Goal: Check status: Check status

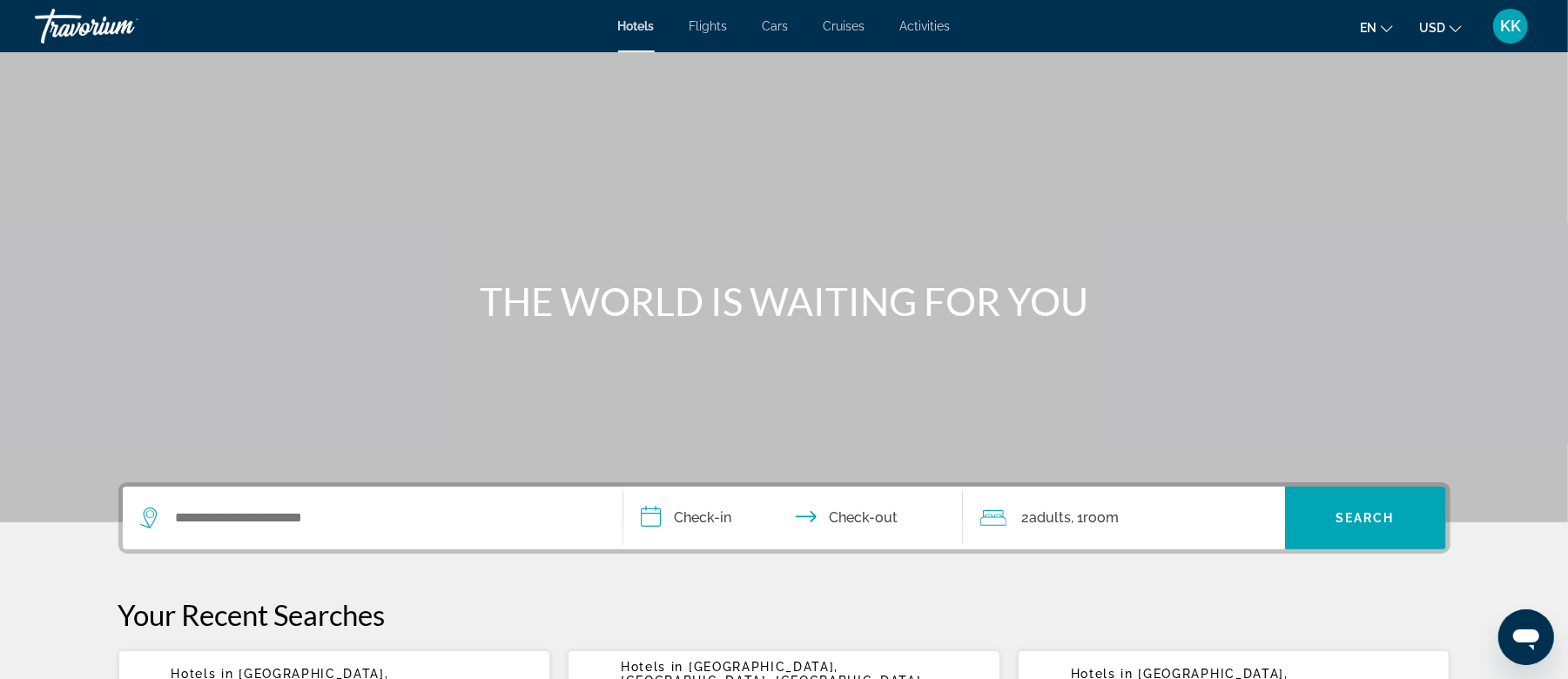
click at [935, 32] on span "Activities" at bounding box center [925, 26] width 51 height 14
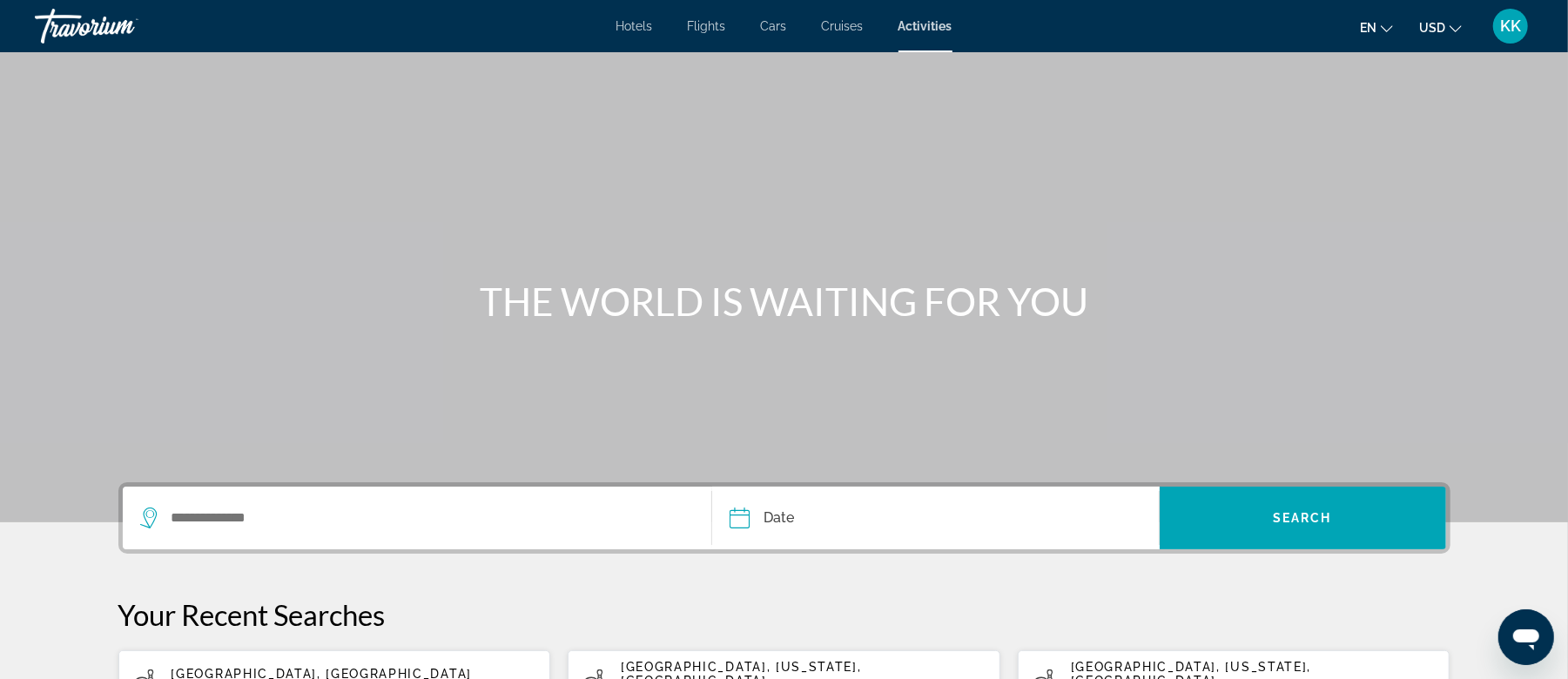
click at [1518, 29] on span "KK" at bounding box center [1511, 26] width 21 height 17
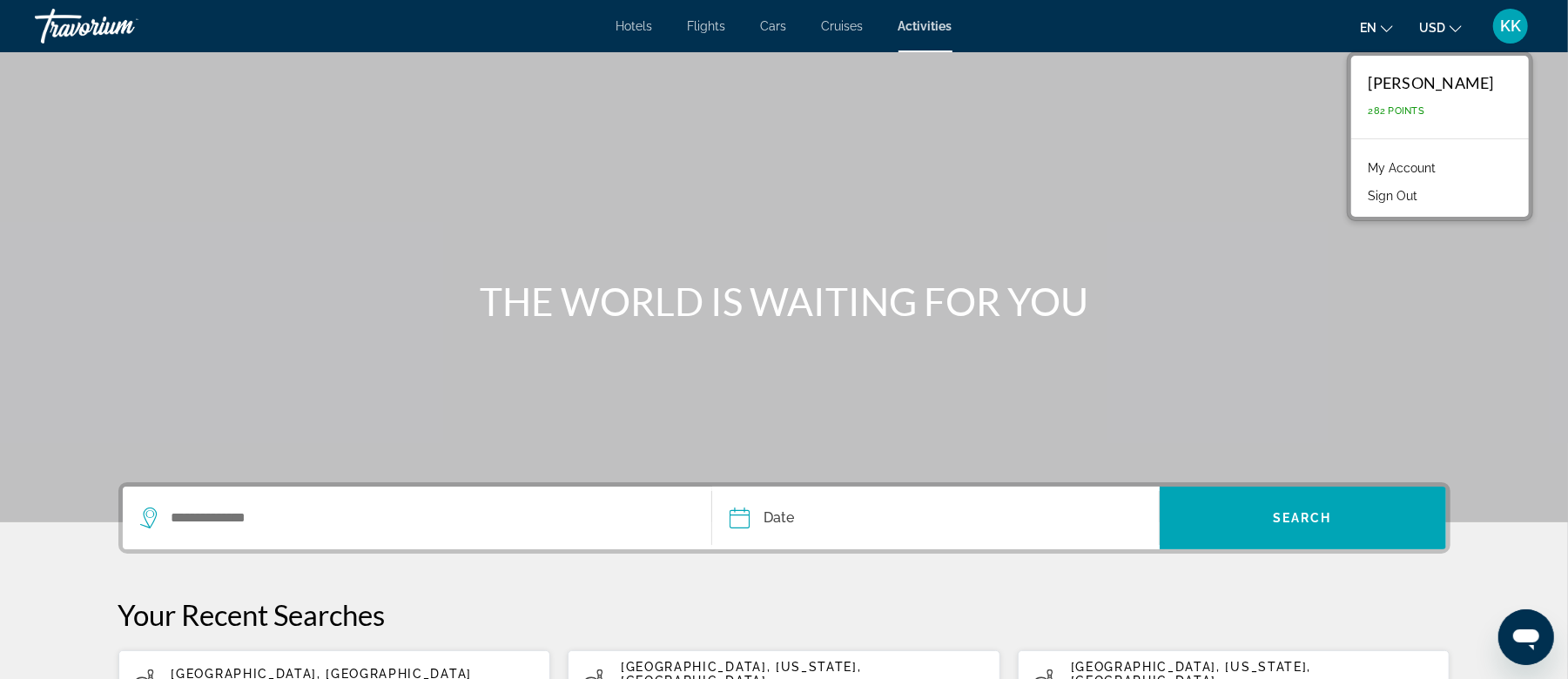
click at [1442, 164] on link "My Account" at bounding box center [1402, 168] width 85 height 23
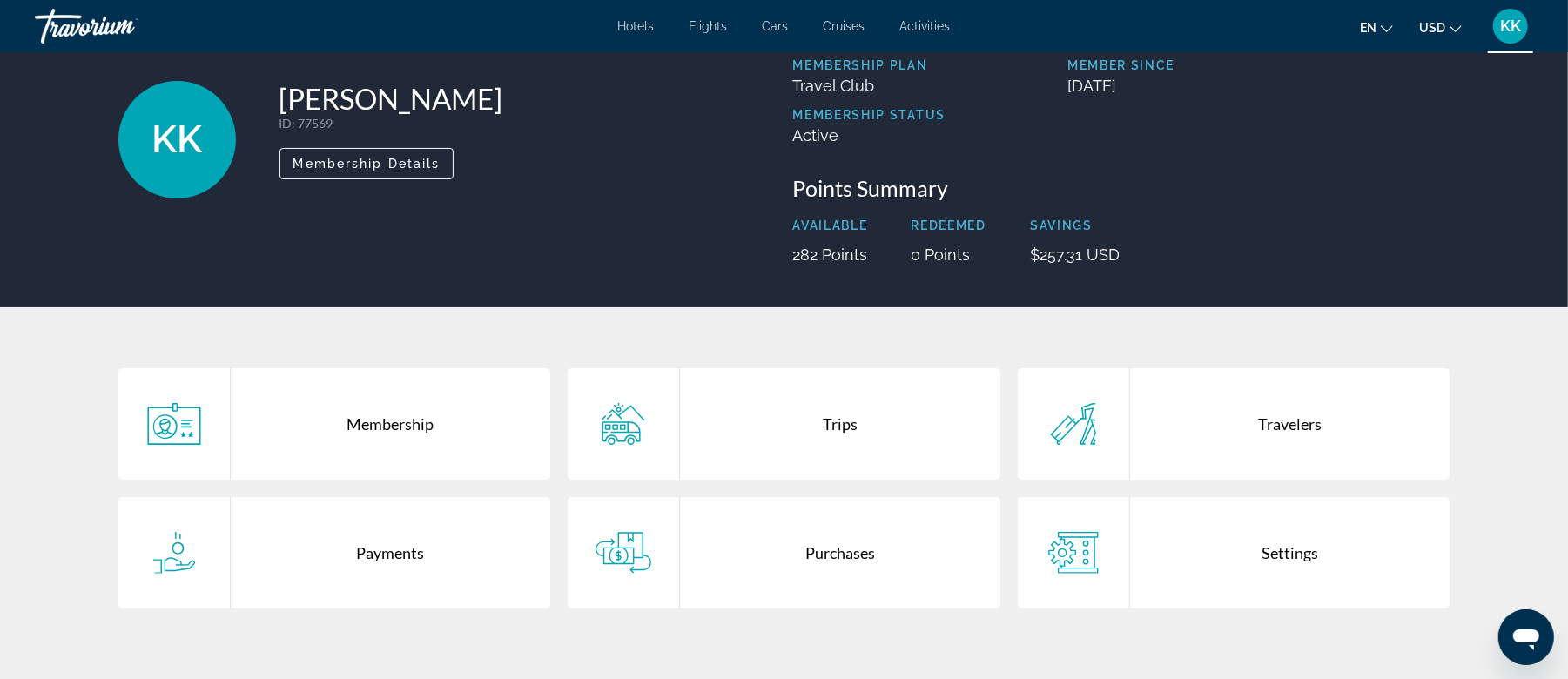
scroll to position [116, 0]
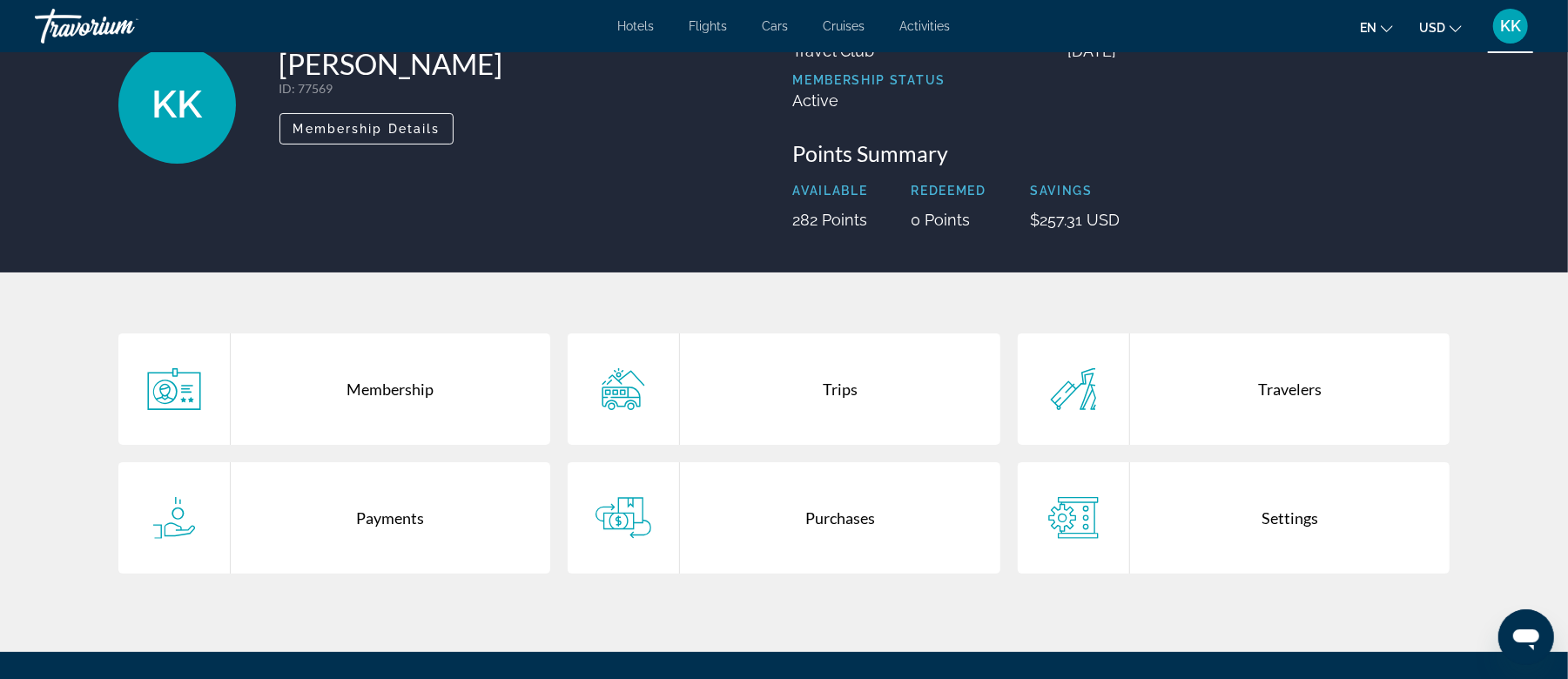
click at [843, 513] on div "Purchases" at bounding box center [840, 518] width 321 height 112
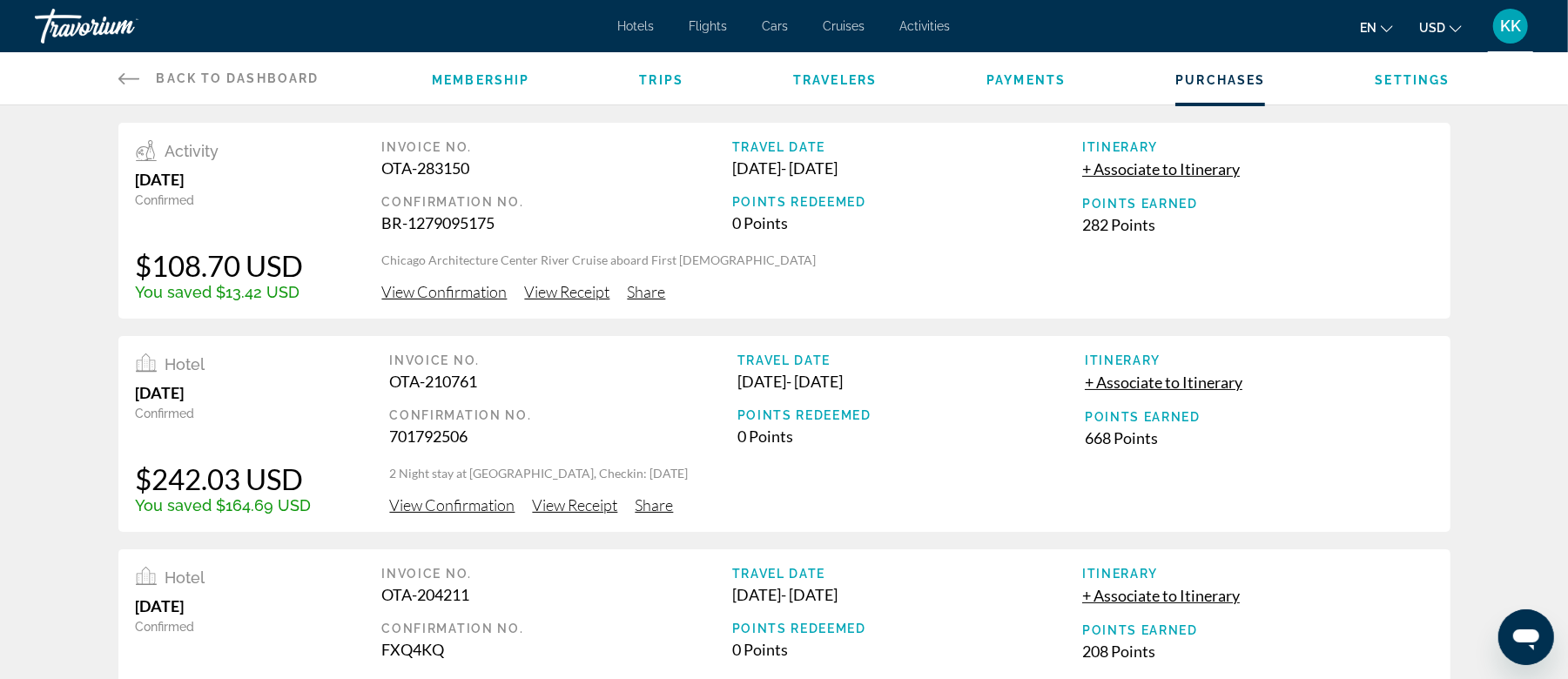
click at [489, 289] on span "View Confirmation" at bounding box center [444, 291] width 125 height 19
click at [583, 289] on span "View Receipt" at bounding box center [567, 291] width 85 height 19
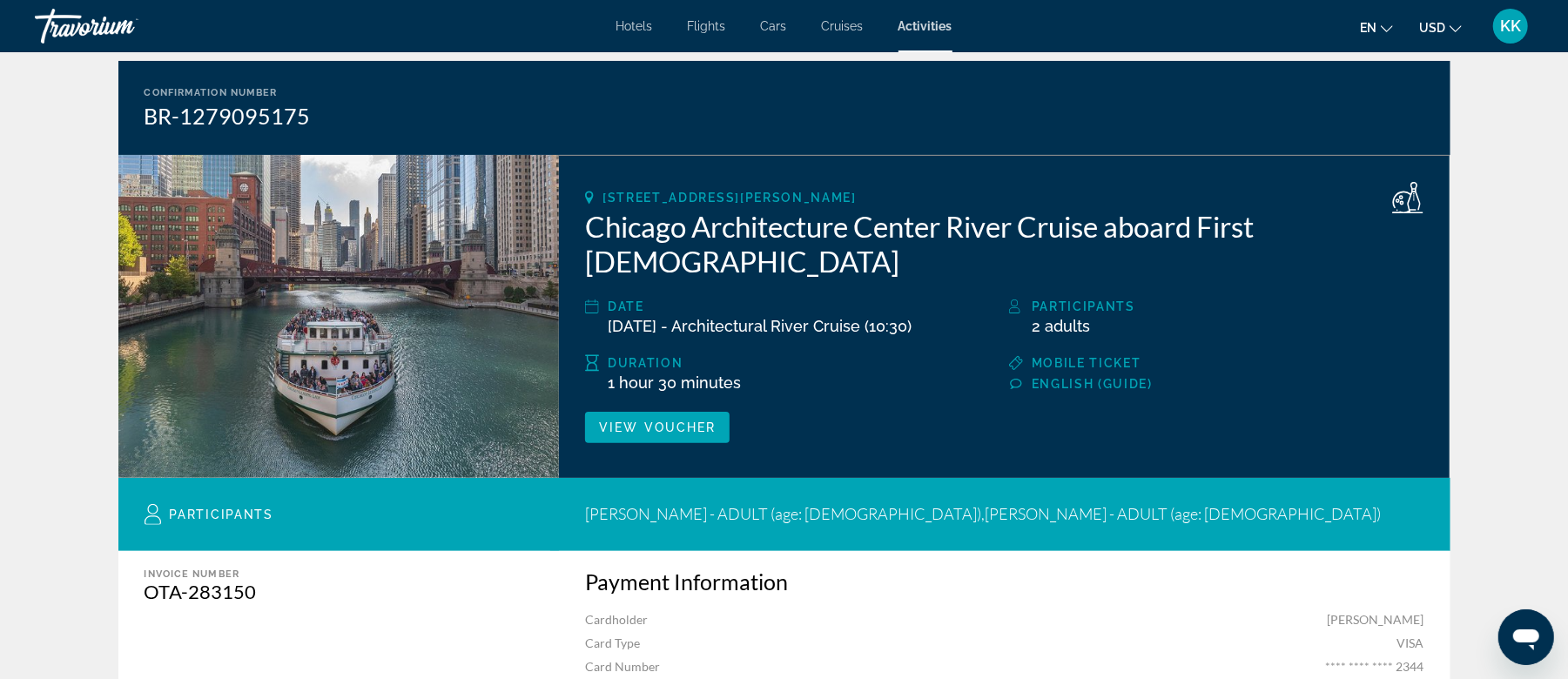
scroll to position [116, 0]
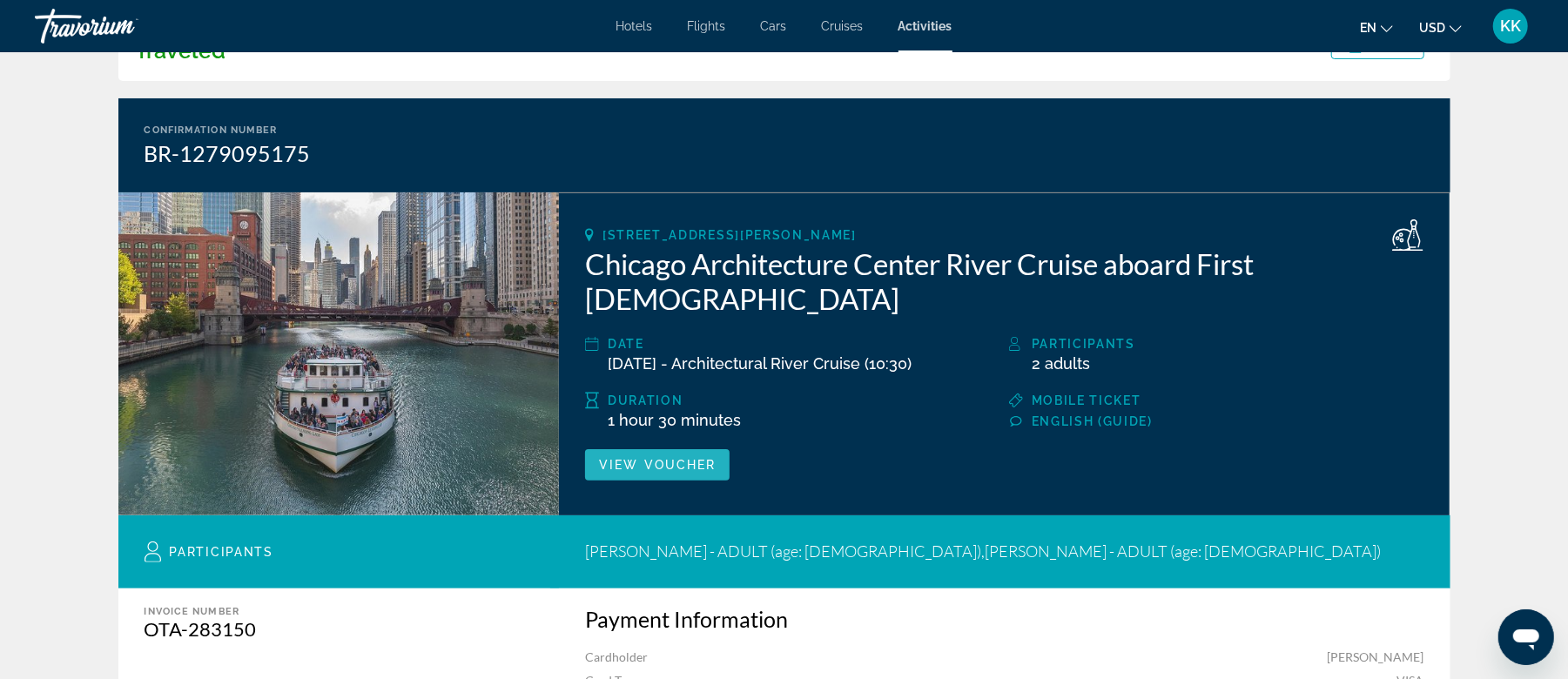
click at [691, 458] on span "View Voucher" at bounding box center [657, 465] width 117 height 14
